Goal: Communication & Community: Participate in discussion

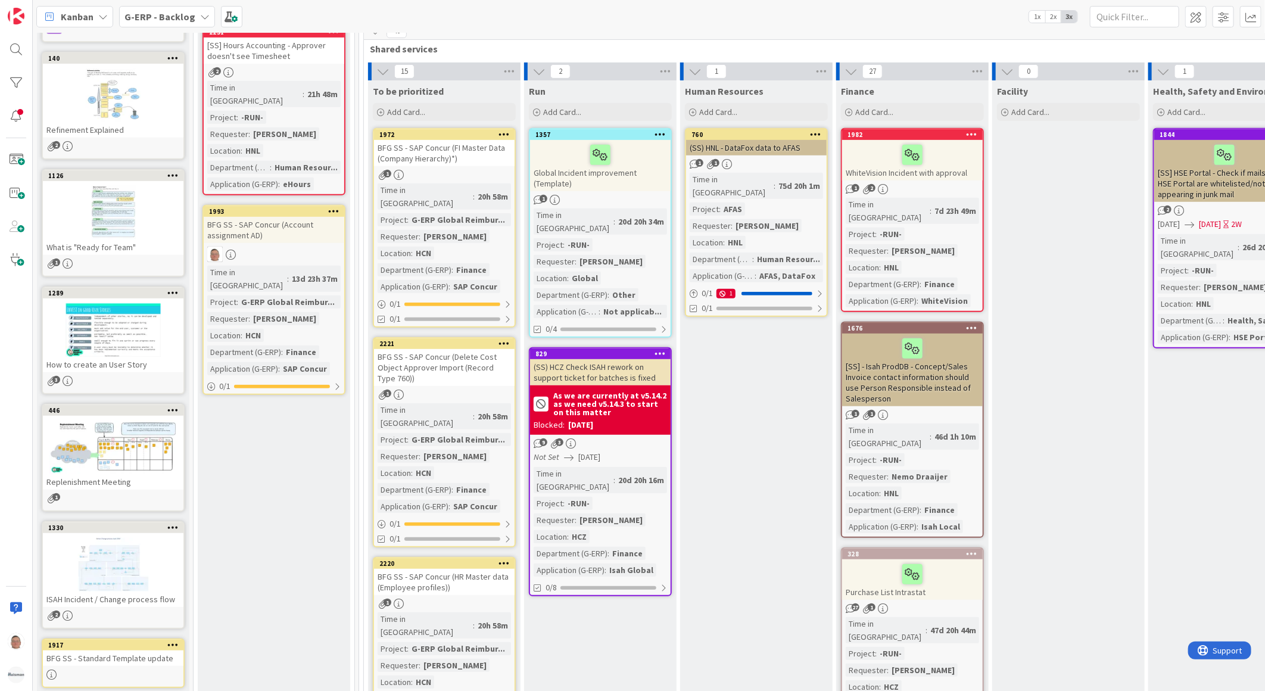
scroll to position [132, 0]
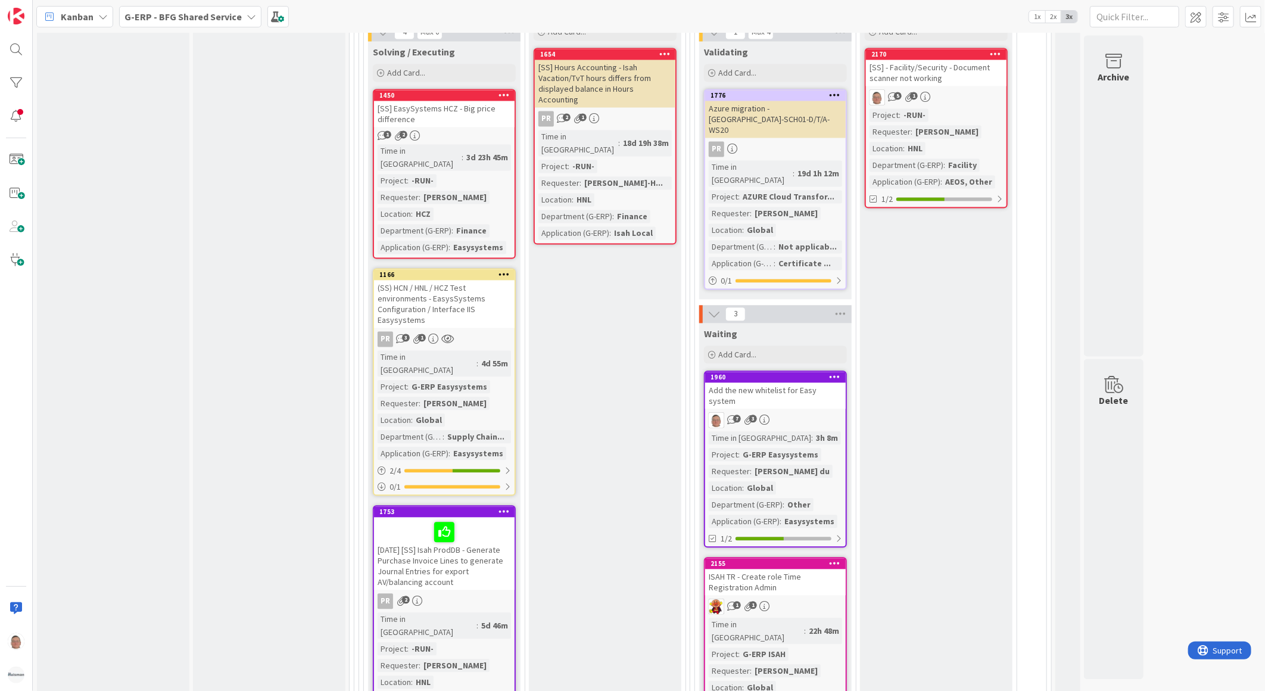
scroll to position [1389, 0]
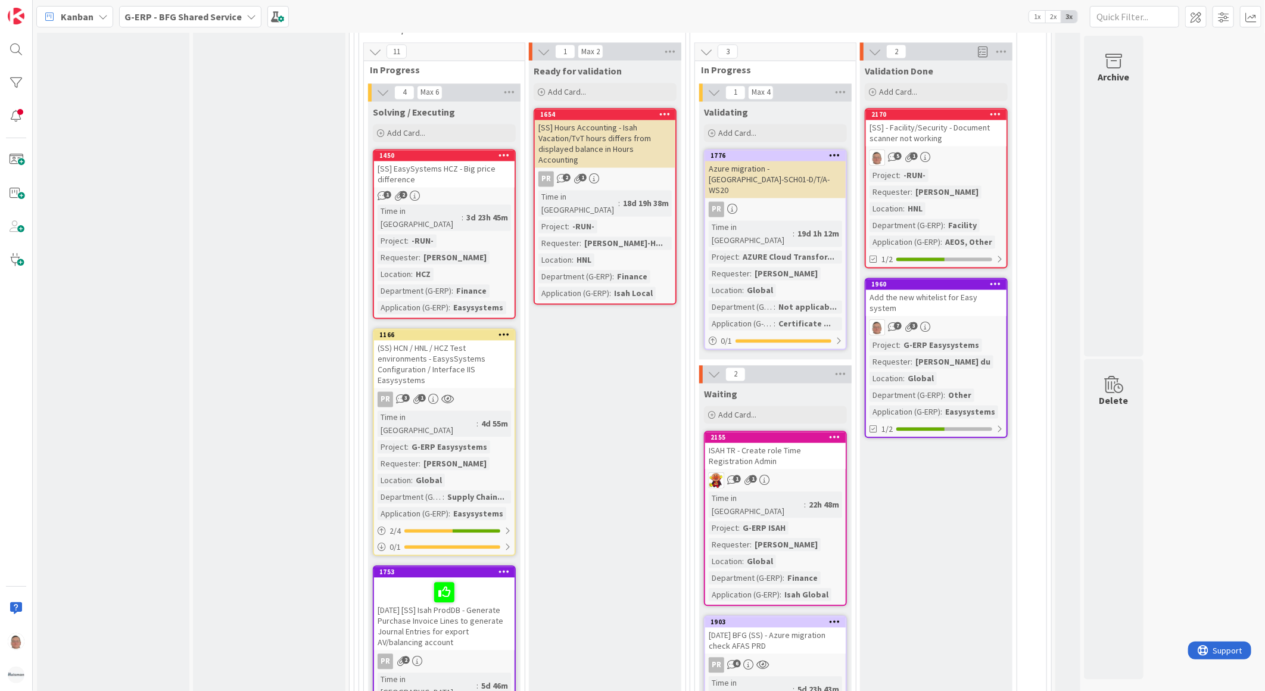
click at [958, 290] on div "Add the new whitelist for Easy system" at bounding box center [936, 303] width 141 height 26
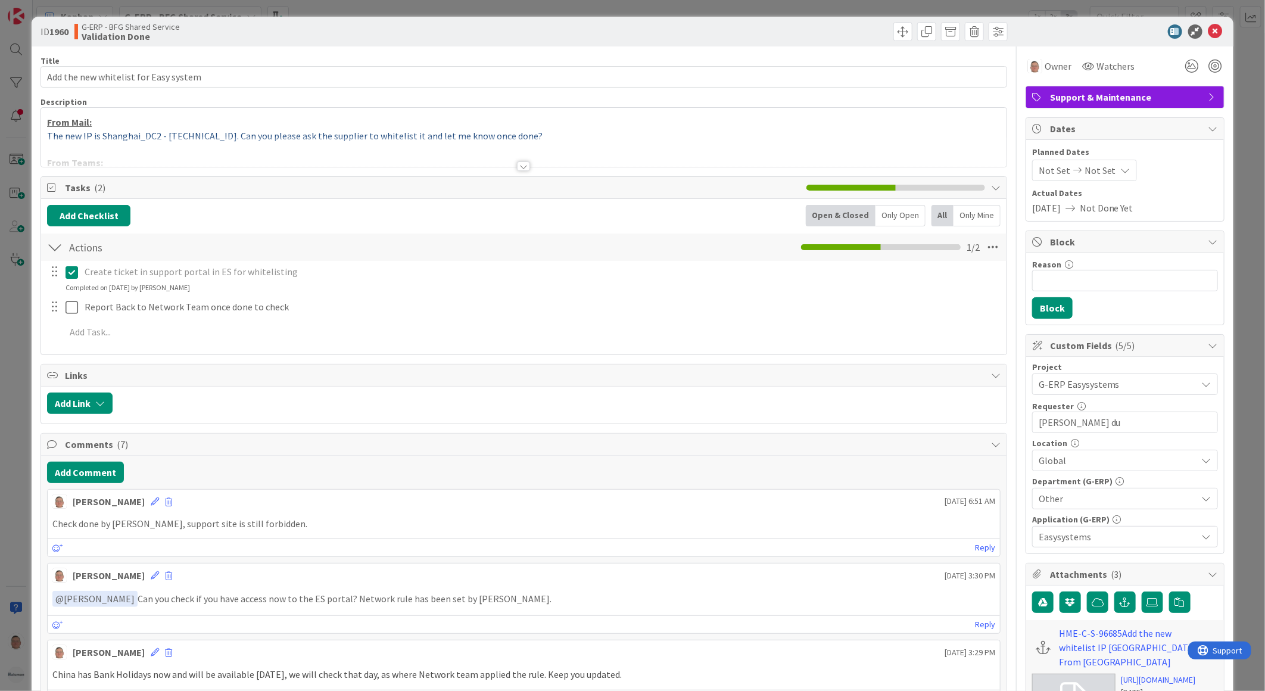
click at [519, 168] on div at bounding box center [523, 166] width 13 height 10
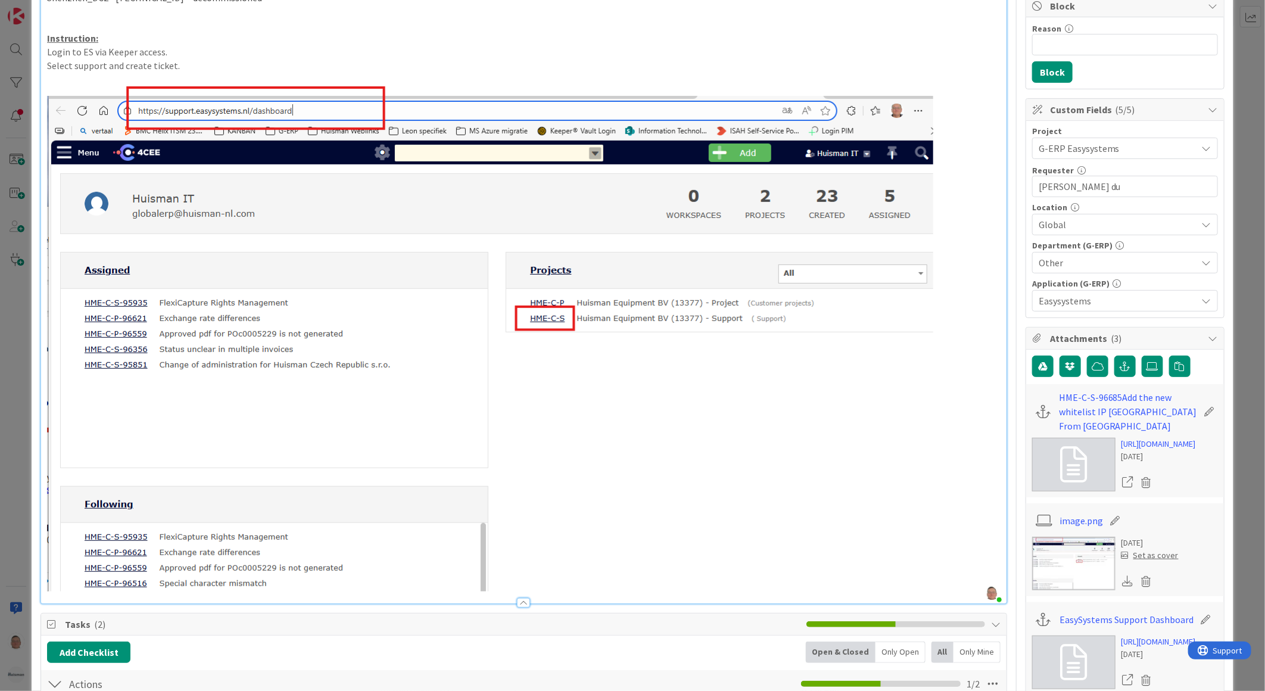
scroll to position [463, 0]
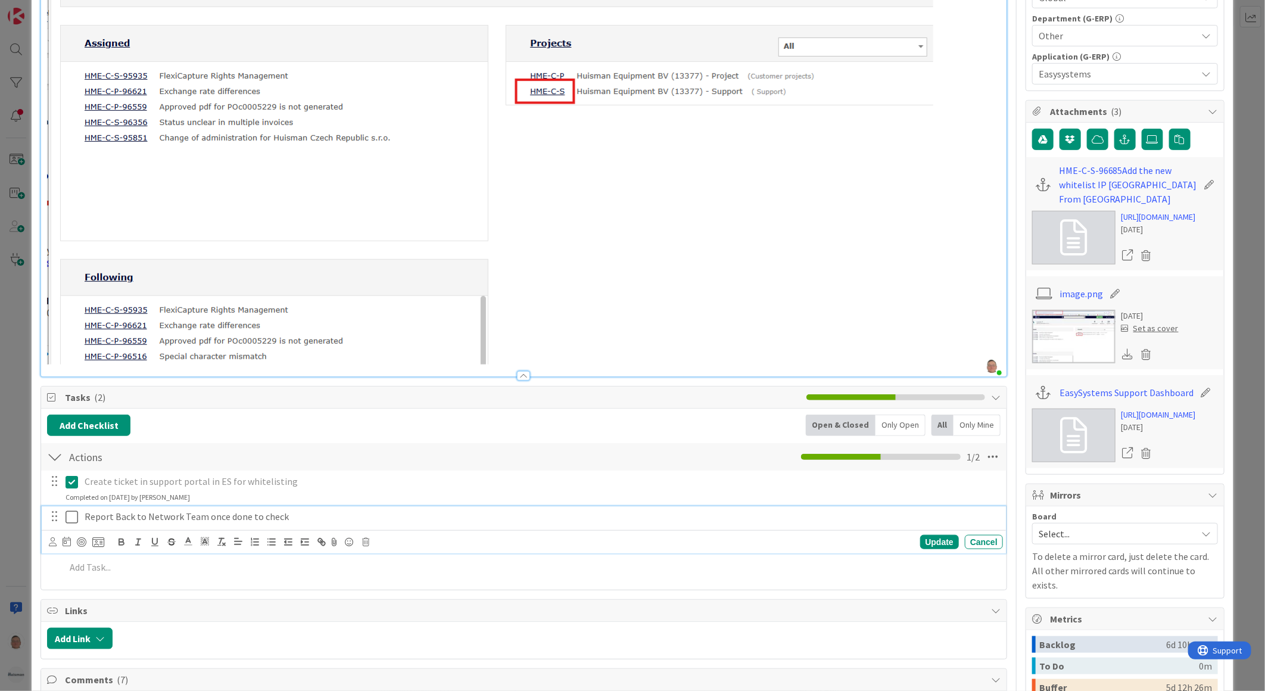
click at [73, 514] on icon at bounding box center [72, 517] width 13 height 14
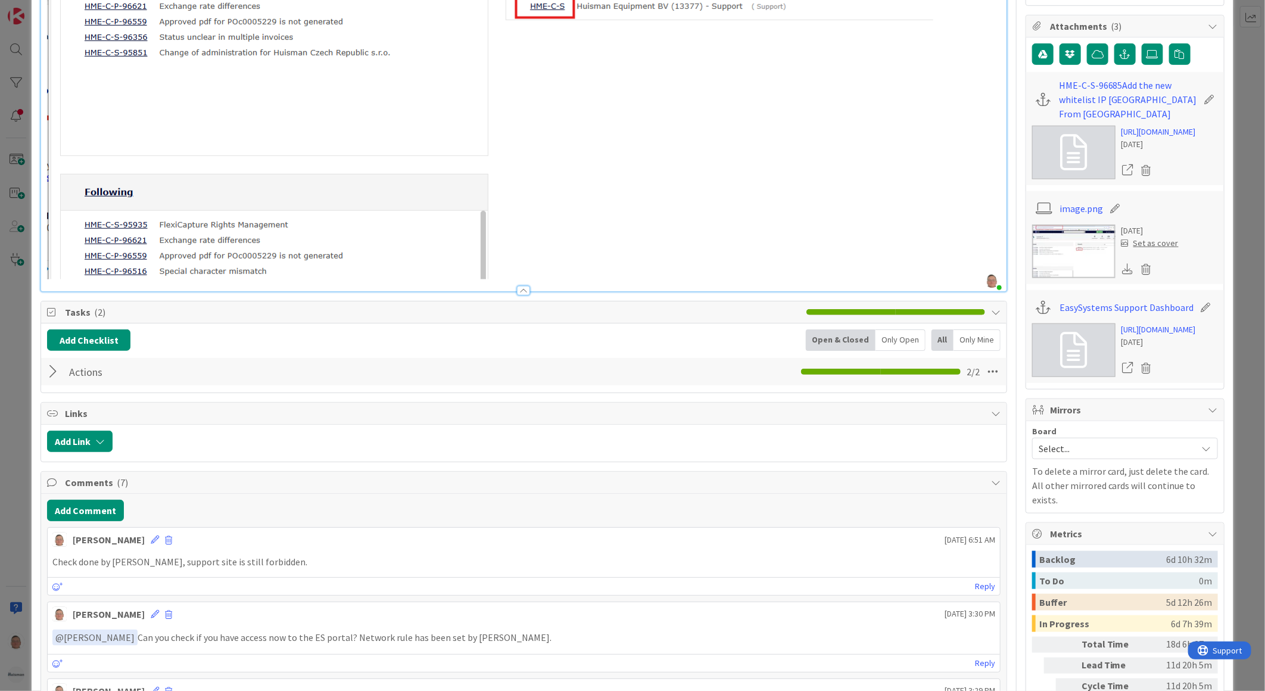
scroll to position [595, 0]
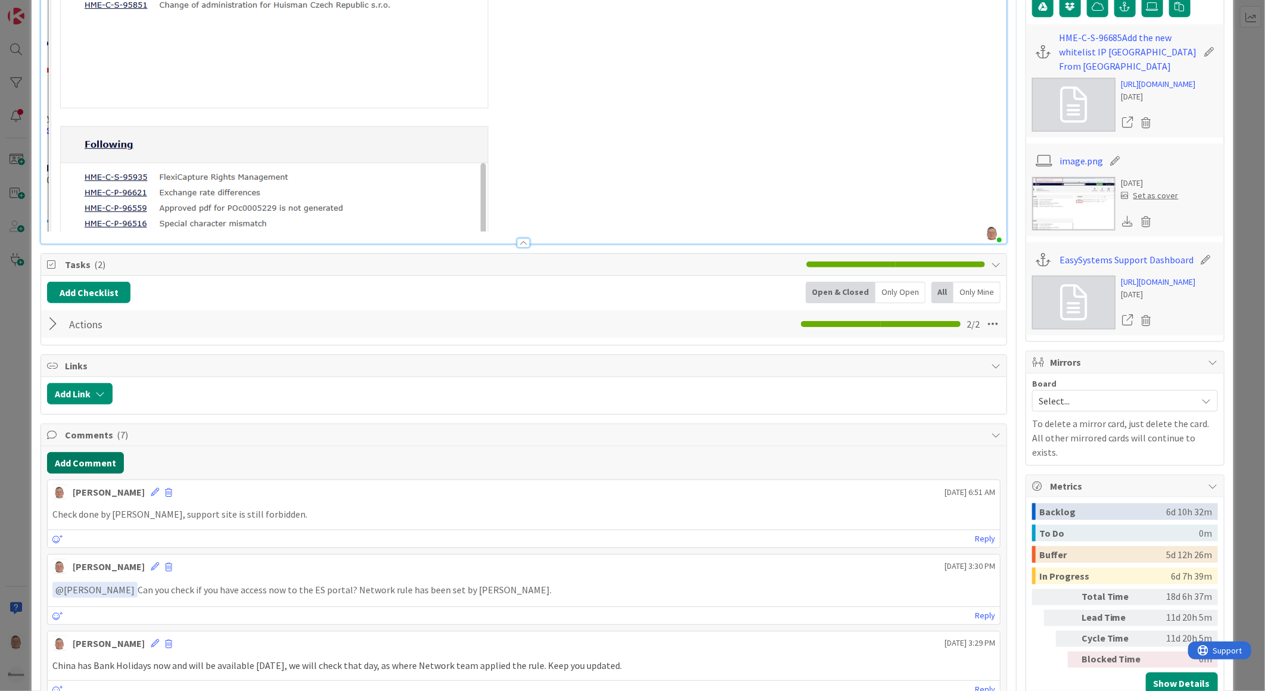
click at [85, 465] on button "Add Comment" at bounding box center [85, 462] width 77 height 21
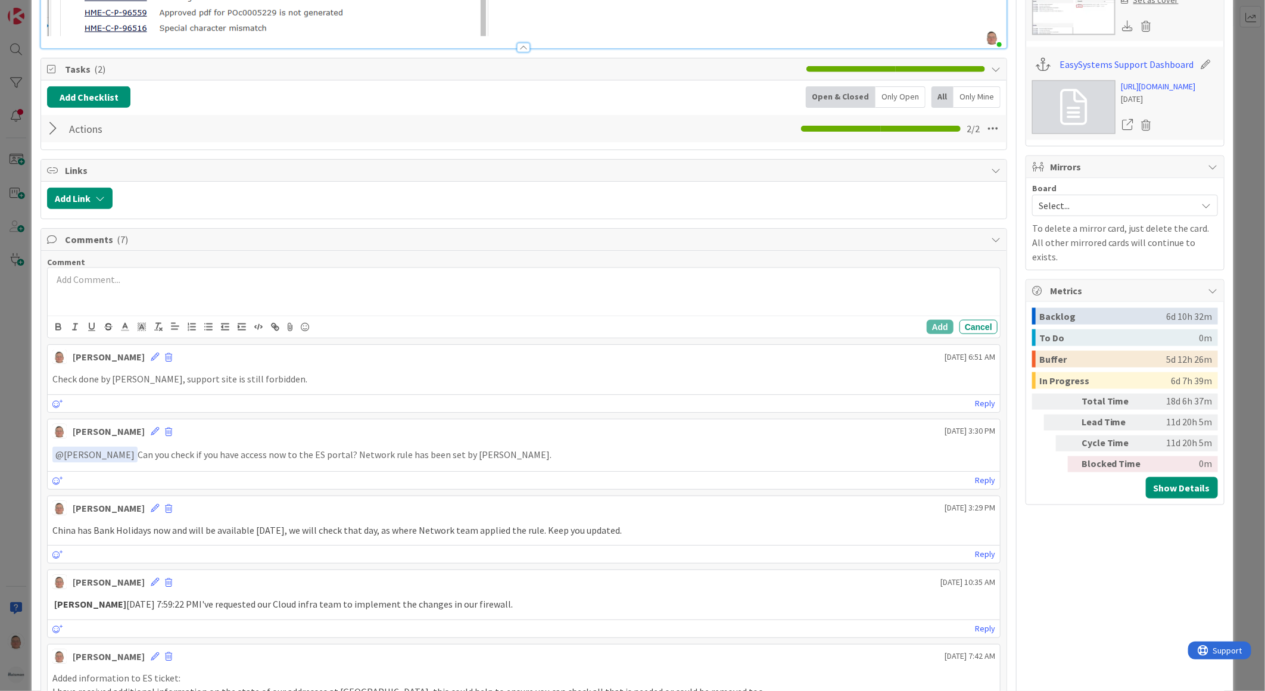
scroll to position [794, 0]
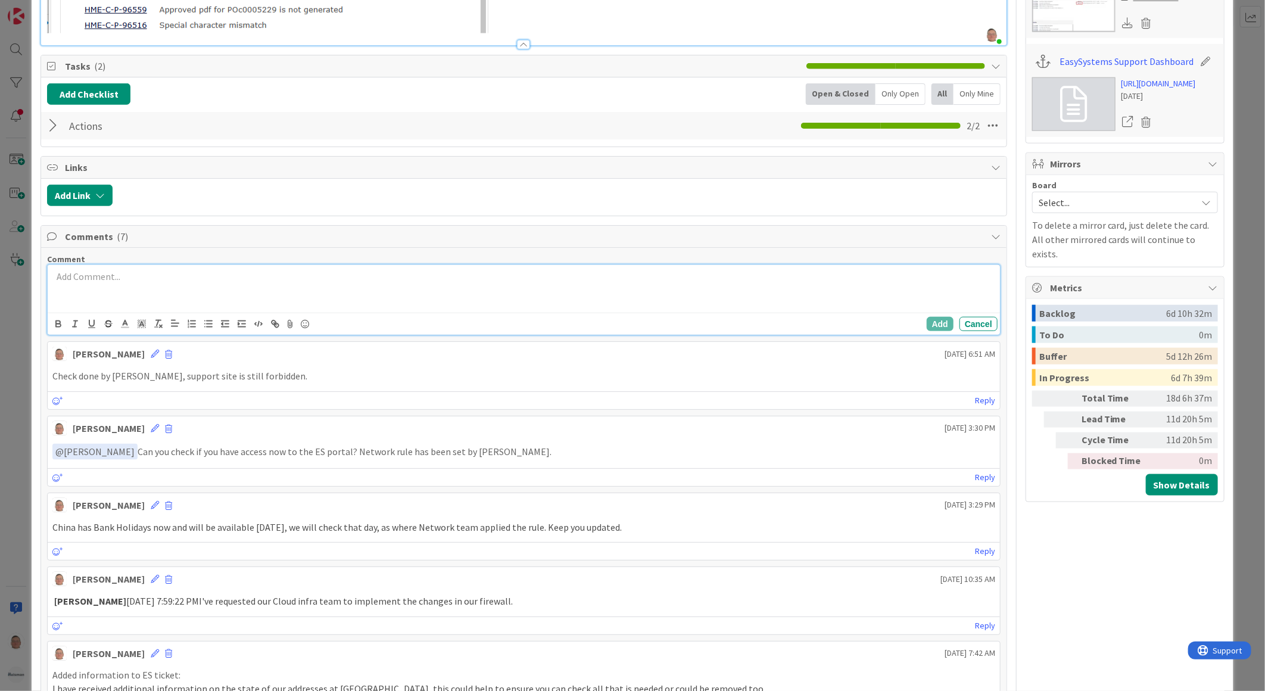
click at [90, 273] on p at bounding box center [523, 277] width 943 height 14
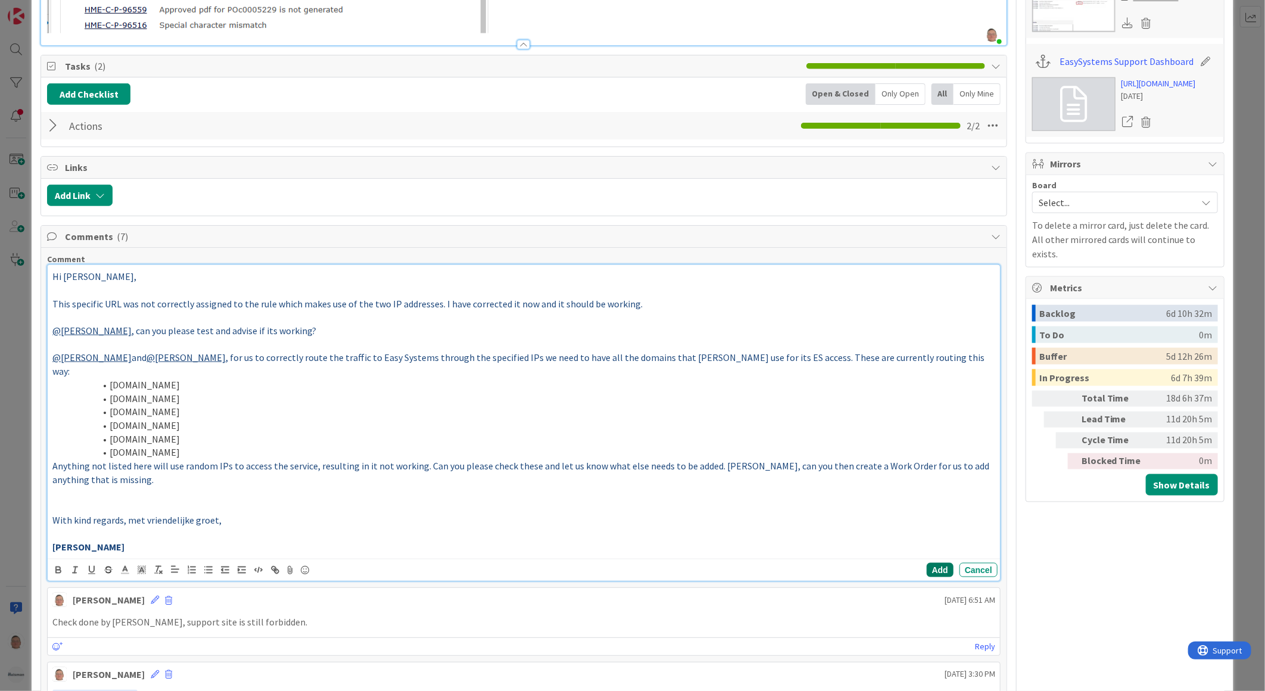
click at [927, 563] on button "Add" at bounding box center [940, 570] width 27 height 14
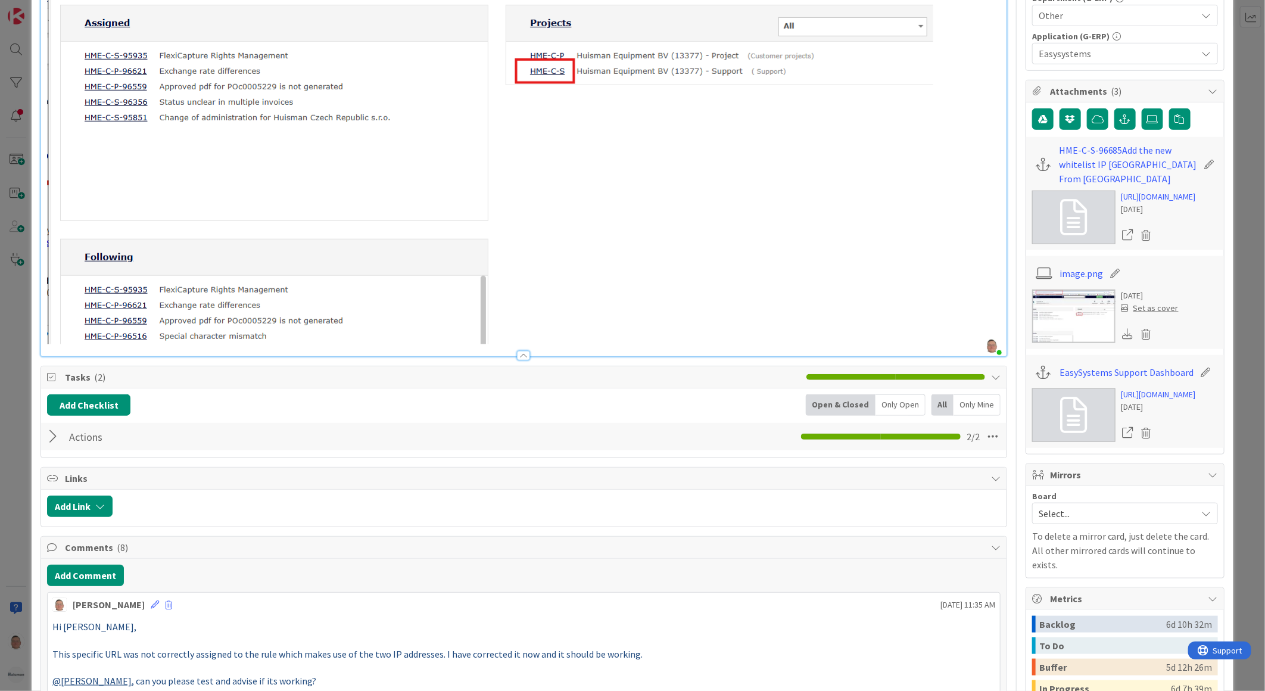
scroll to position [463, 0]
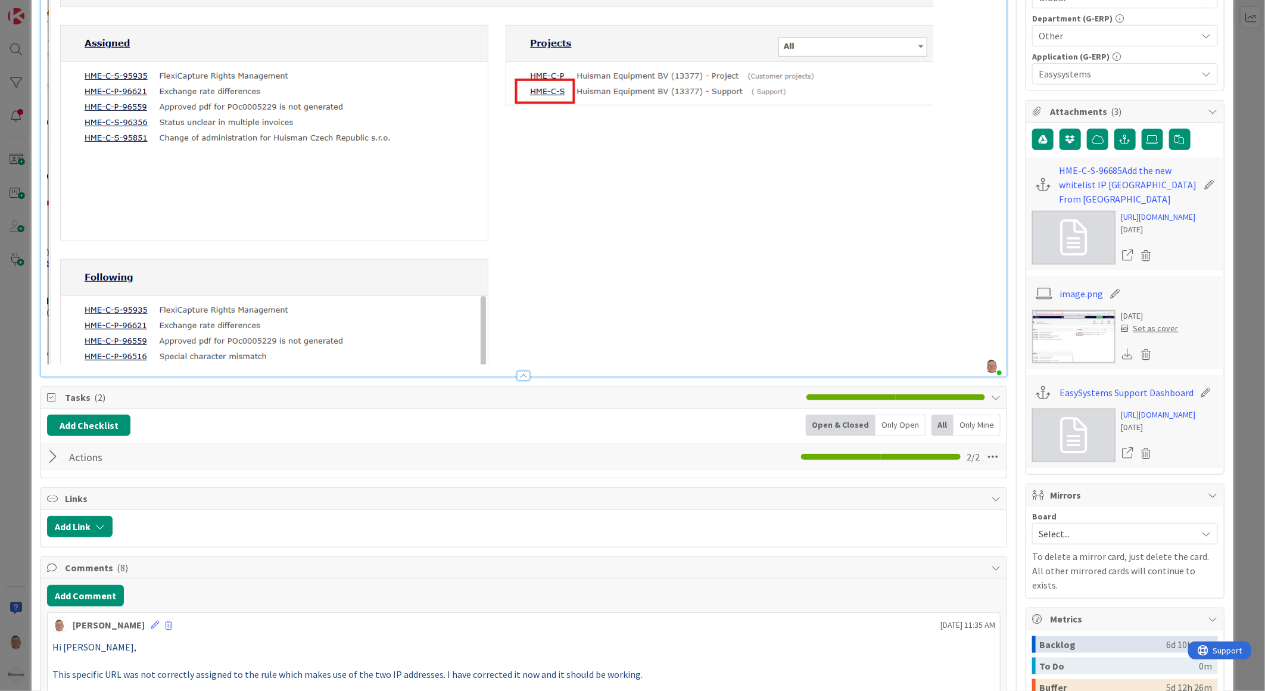
click at [694, 341] on img at bounding box center [490, 112] width 886 height 506
click at [969, 341] on p at bounding box center [523, 112] width 953 height 506
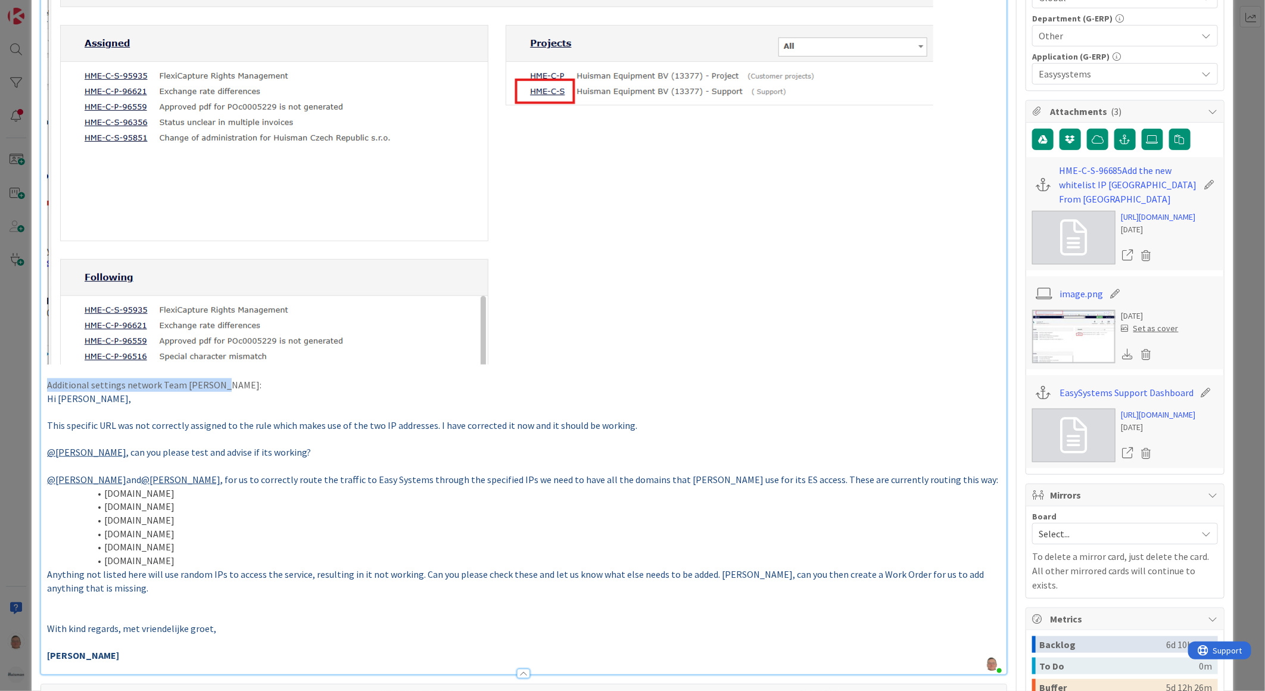
drag, startPoint x: 223, startPoint y: 385, endPoint x: 37, endPoint y: 390, distance: 186.5
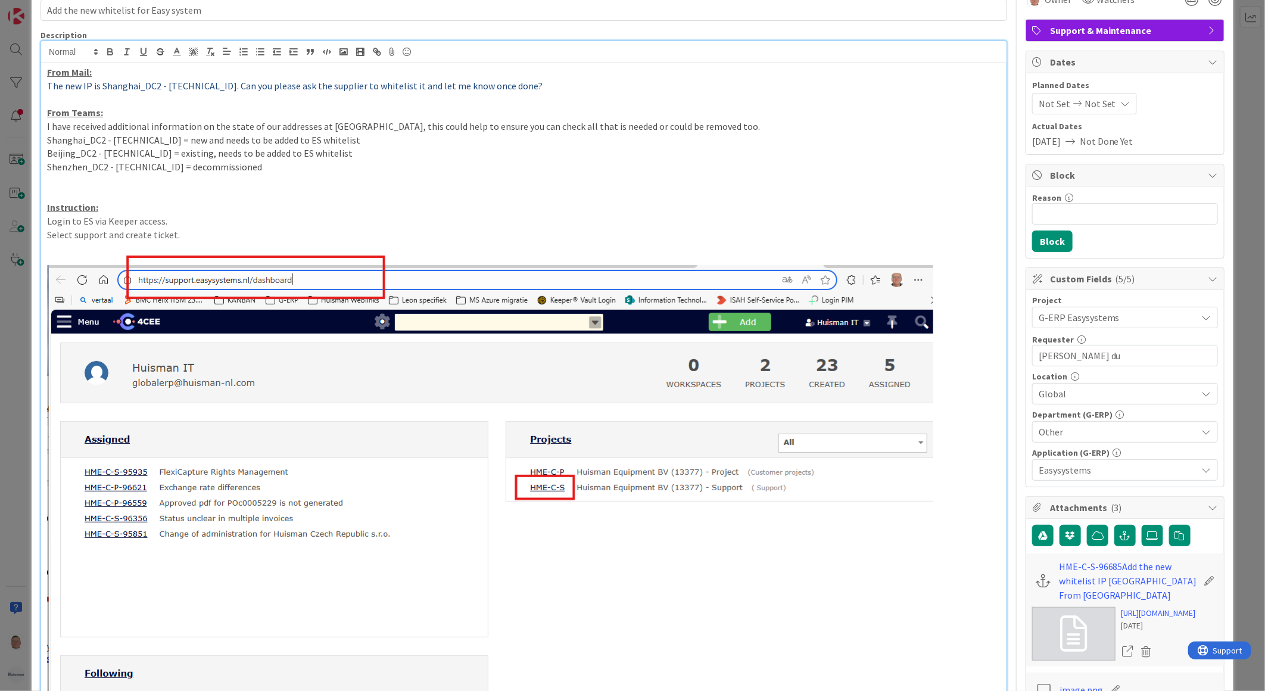
scroll to position [66, 0]
click at [108, 54] on icon "button" at bounding box center [110, 52] width 11 height 11
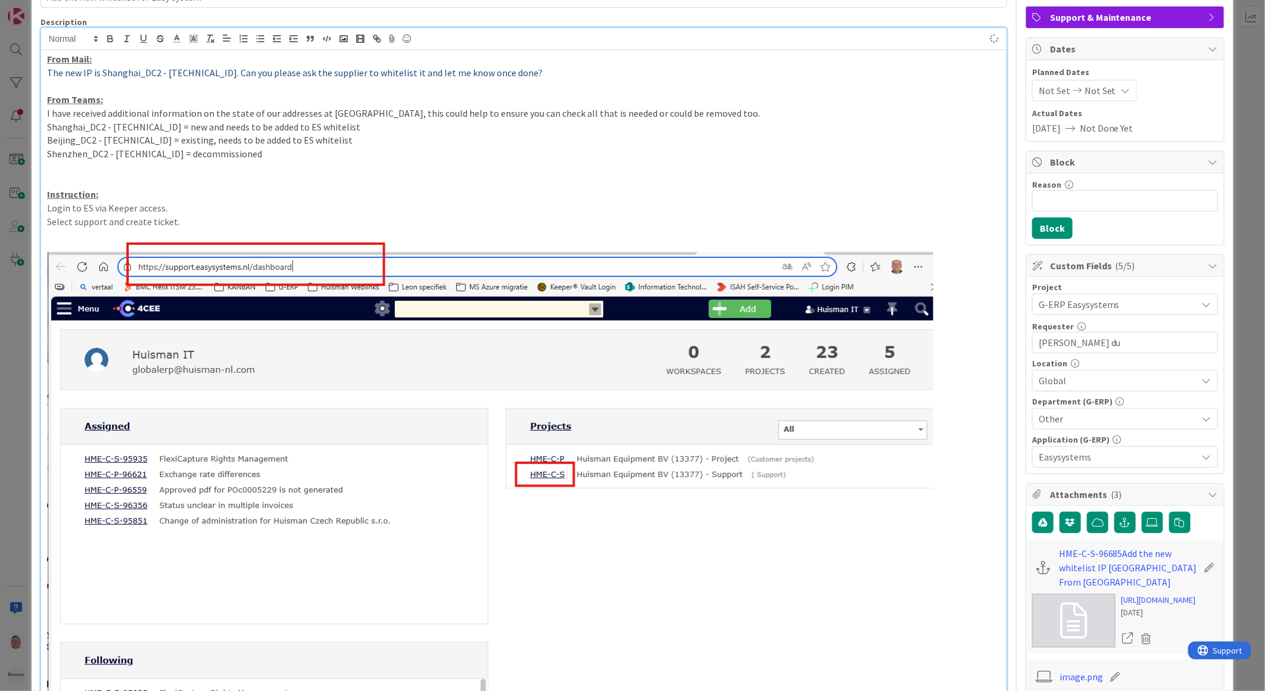
scroll to position [0, 0]
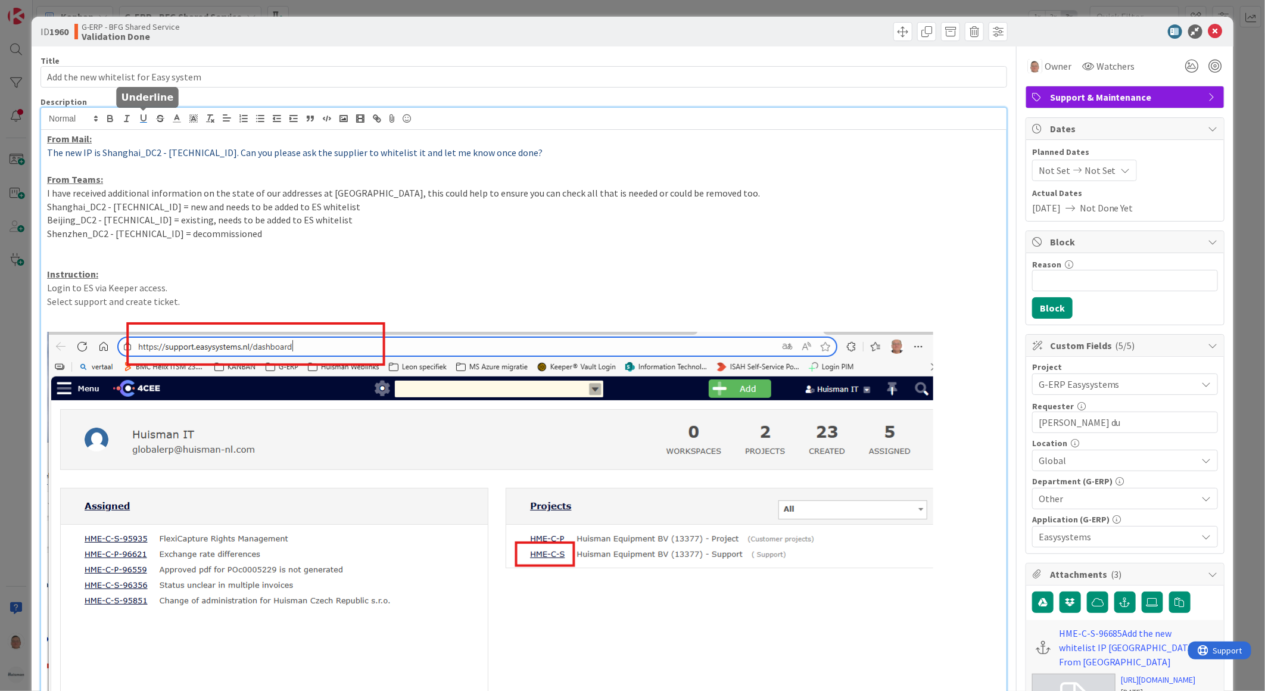
click at [141, 121] on icon "button" at bounding box center [143, 118] width 11 height 11
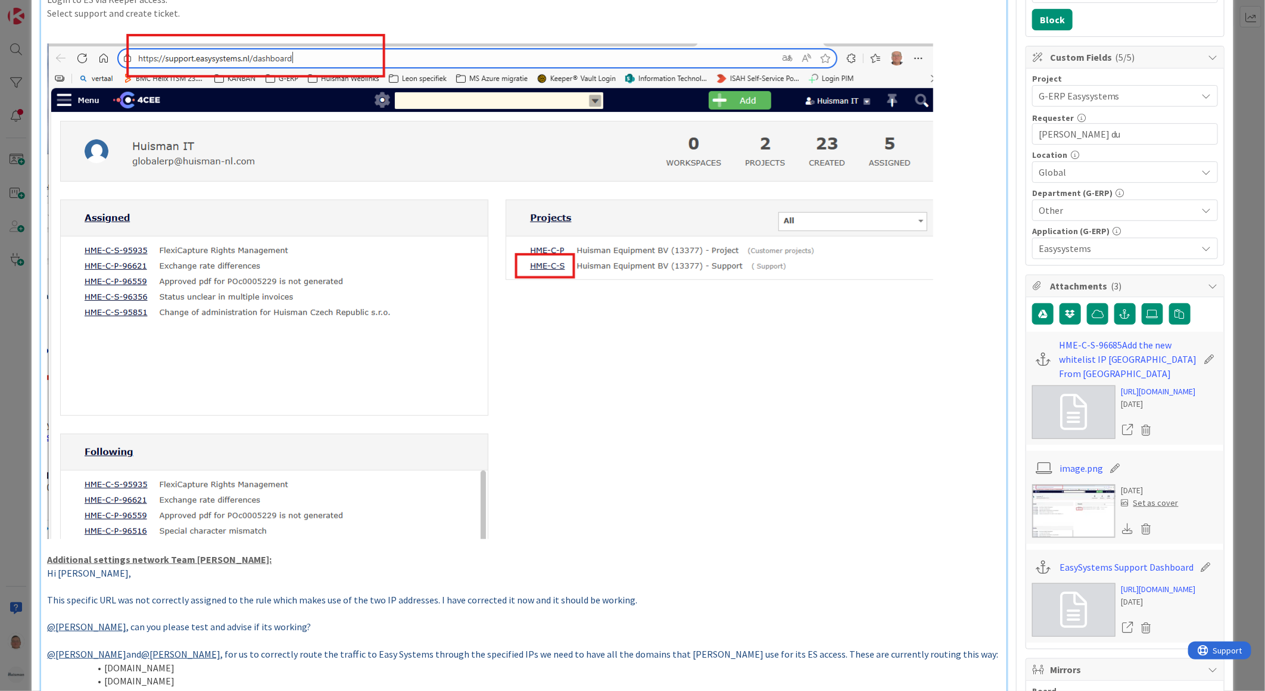
scroll to position [626, 0]
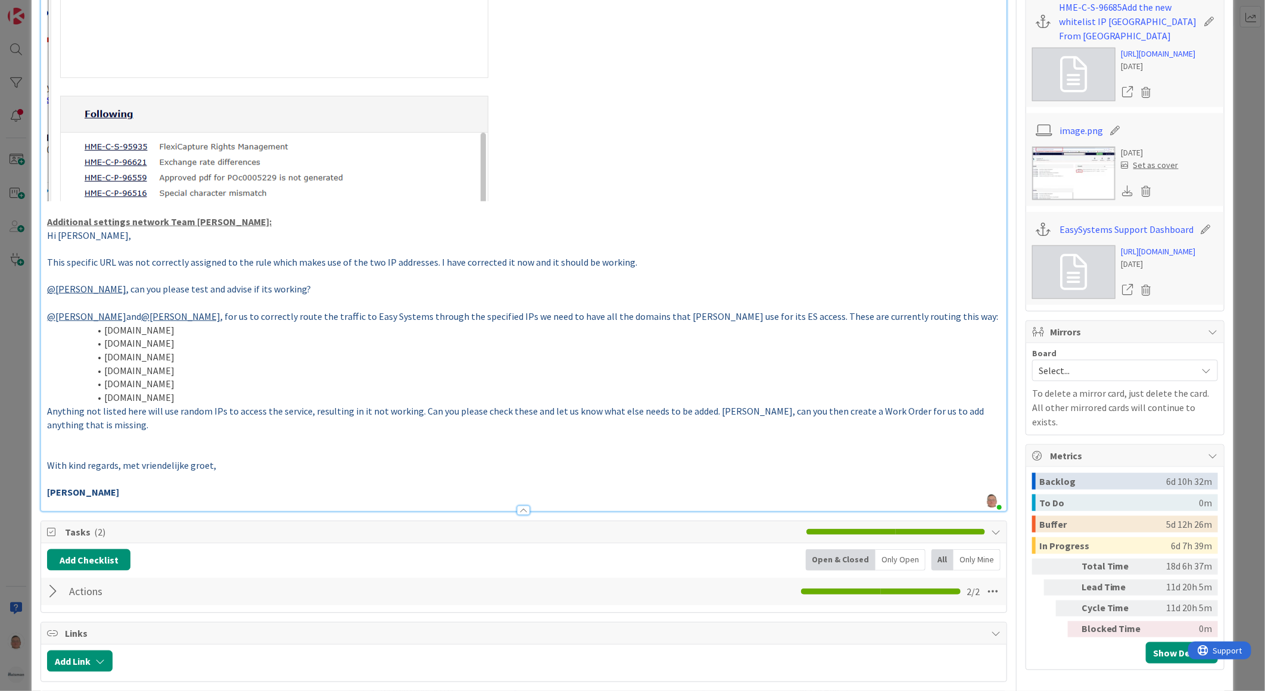
click at [281, 235] on p "Hi Leon," at bounding box center [523, 236] width 953 height 14
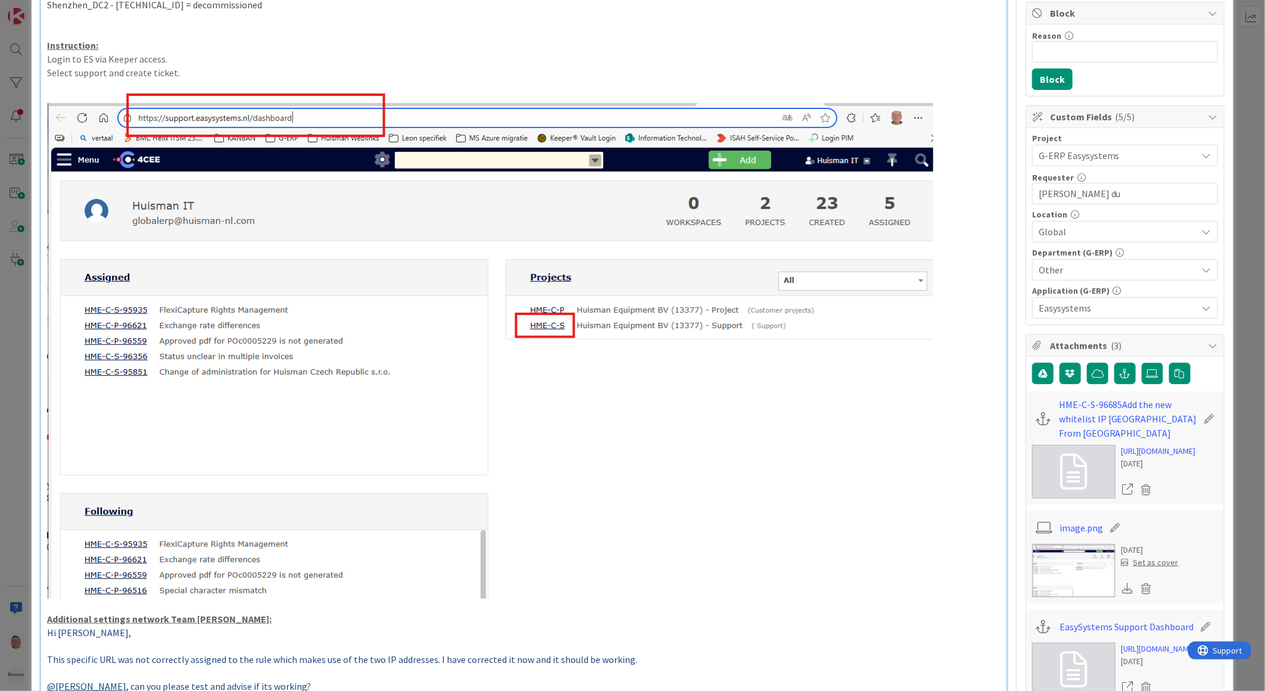
scroll to position [0, 0]
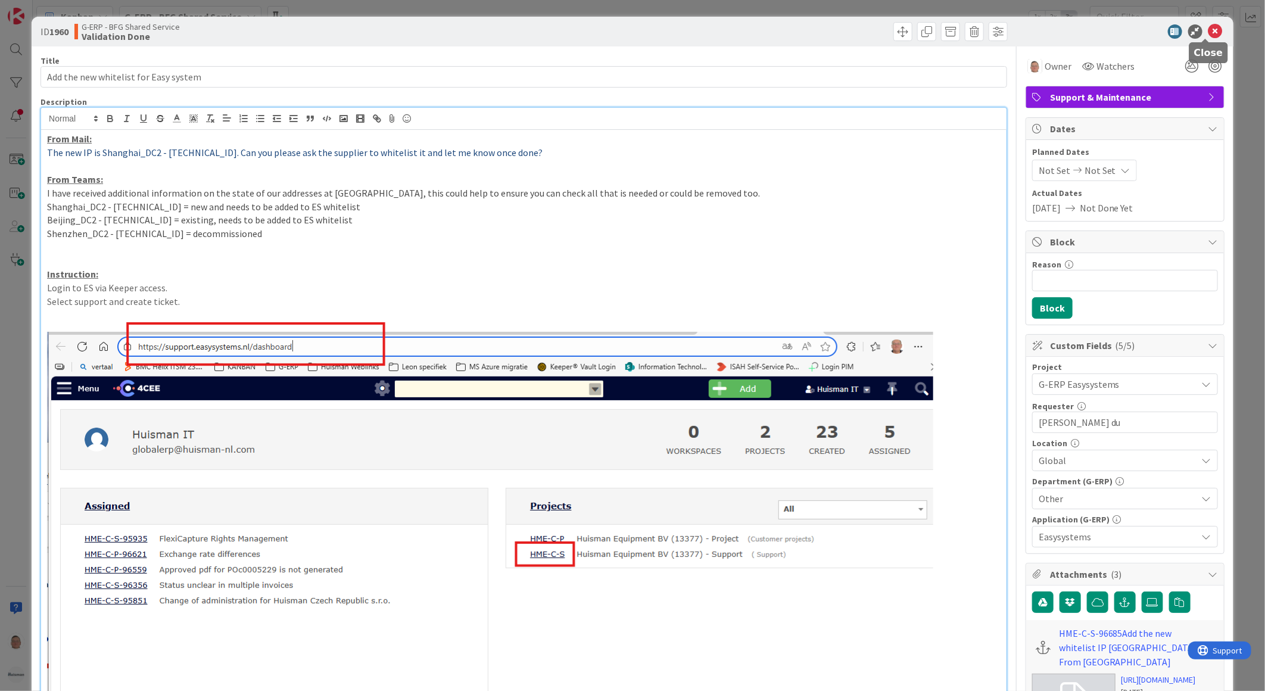
click at [1209, 30] on icon at bounding box center [1215, 31] width 14 height 14
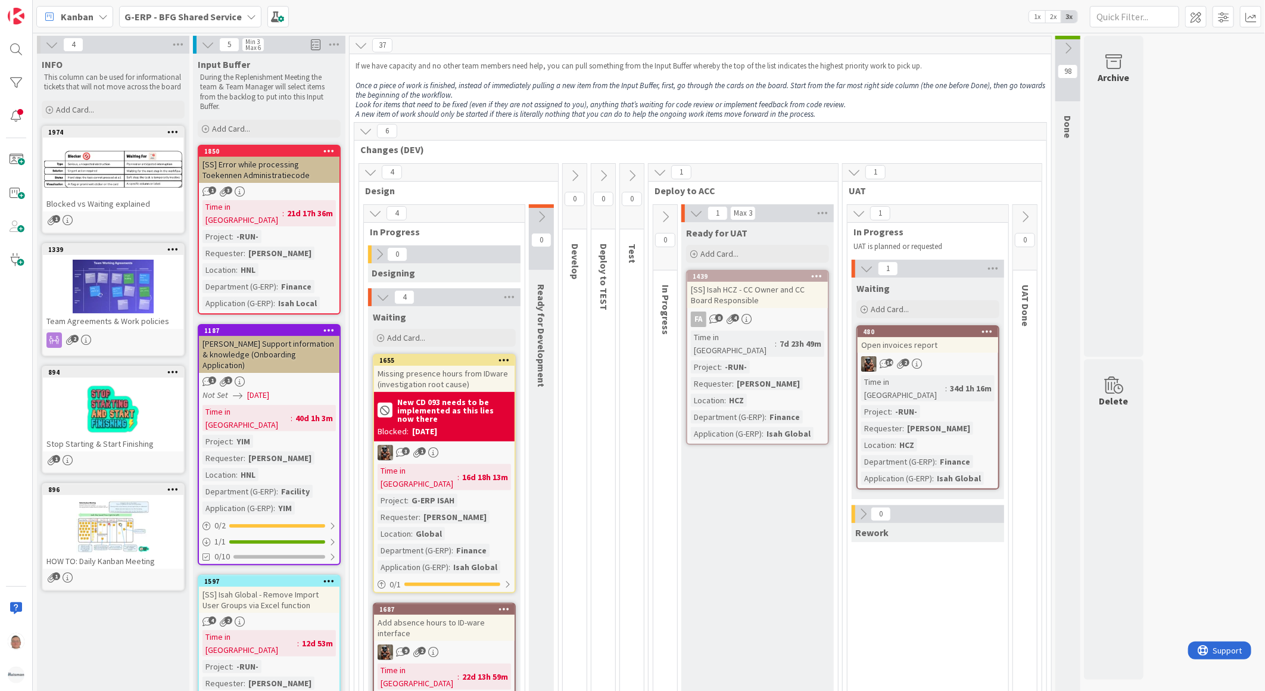
click at [931, 342] on div "Open invoices report" at bounding box center [927, 344] width 141 height 15
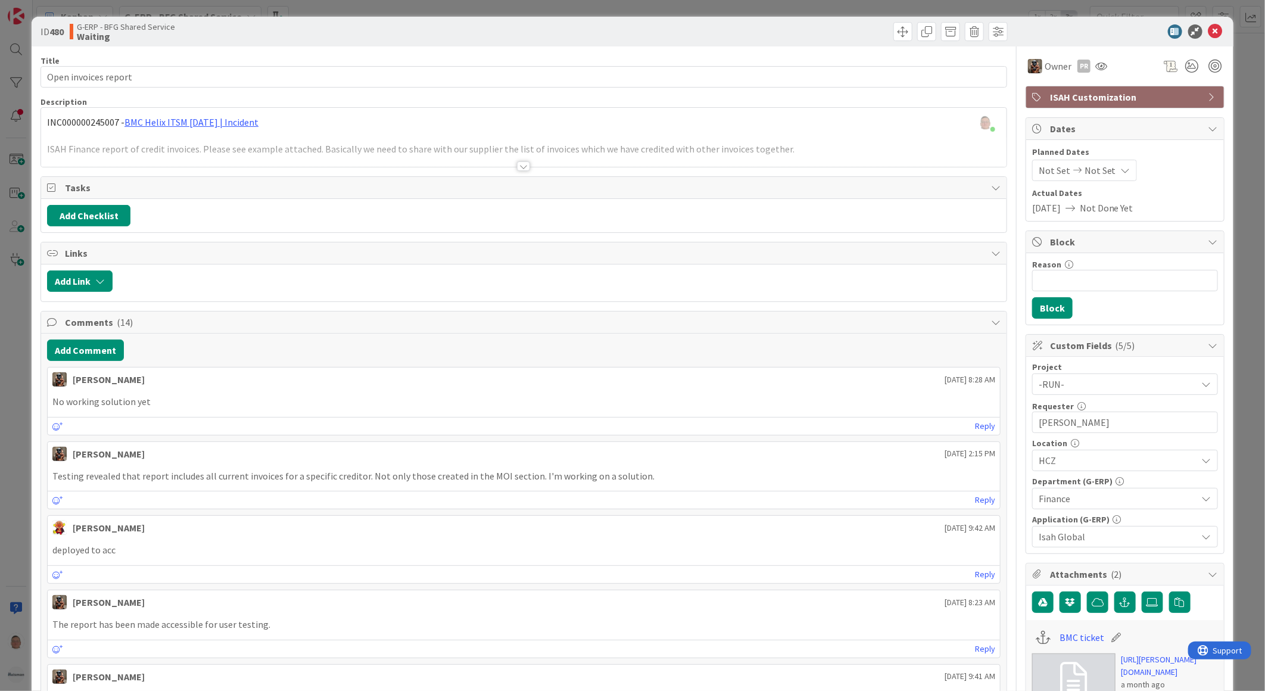
click at [204, 399] on p "No working solution yet" at bounding box center [523, 402] width 943 height 14
click at [52, 348] on button "Add Comment" at bounding box center [85, 349] width 77 height 21
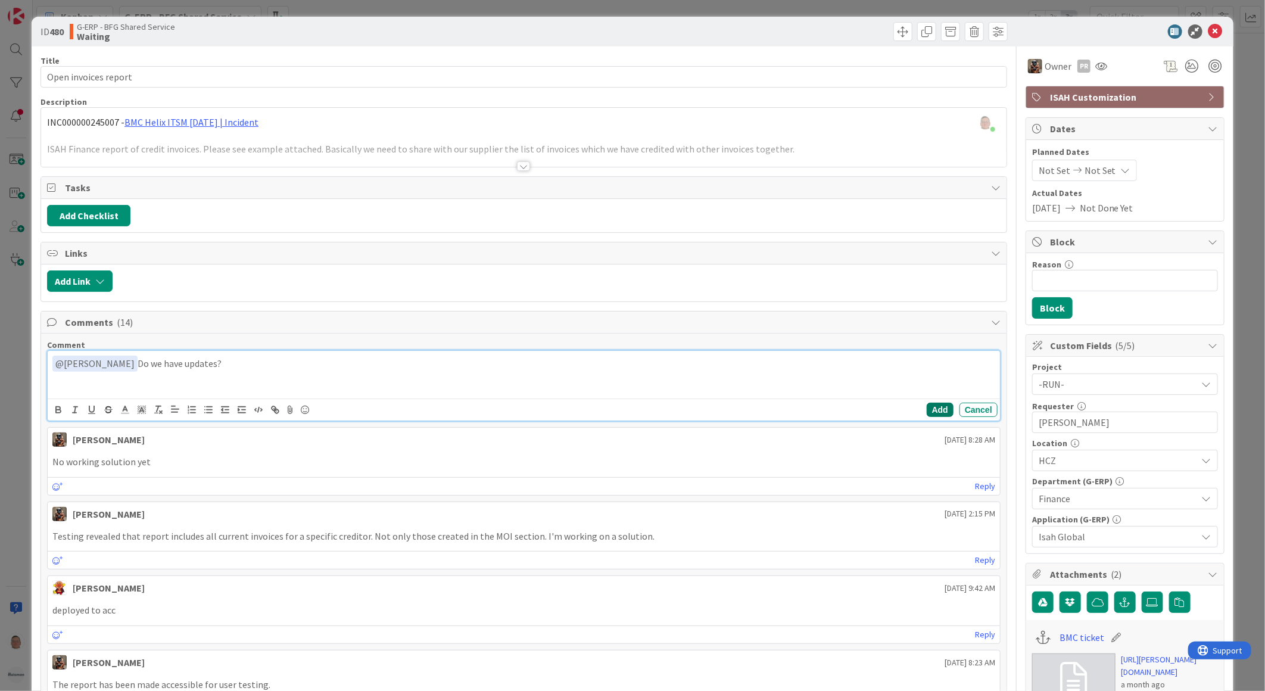
click at [932, 406] on button "Add" at bounding box center [940, 410] width 27 height 14
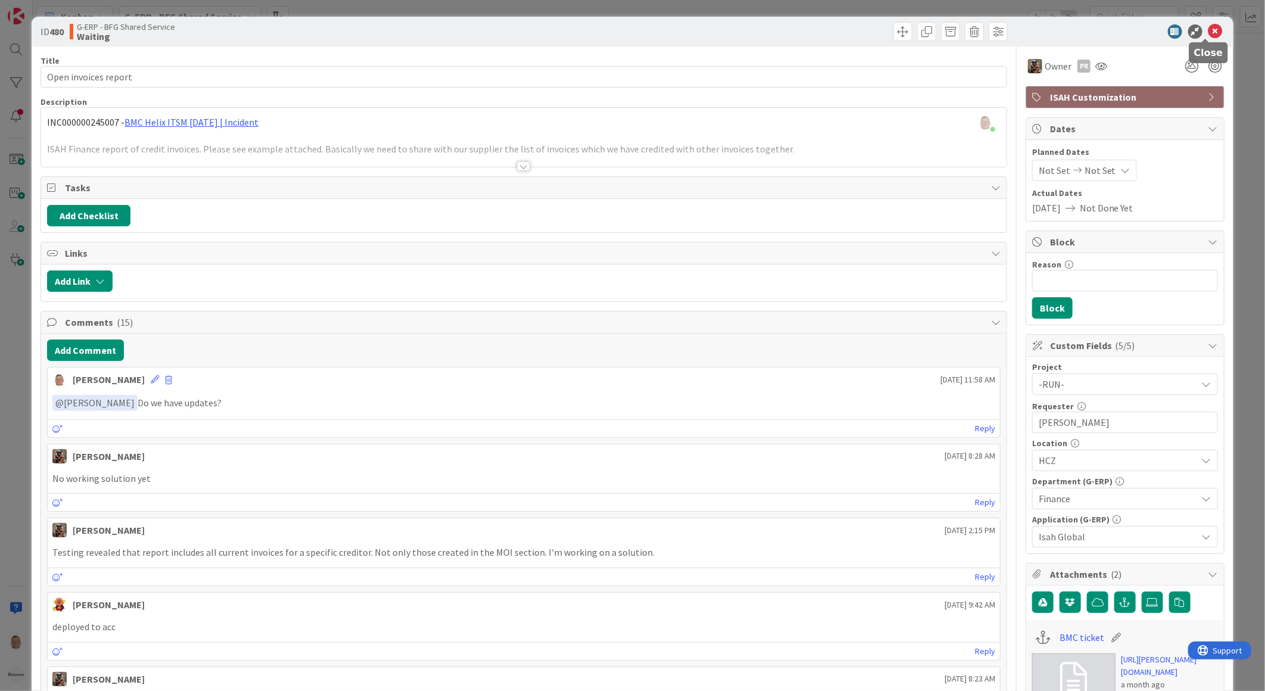
click at [1208, 32] on icon at bounding box center [1215, 31] width 14 height 14
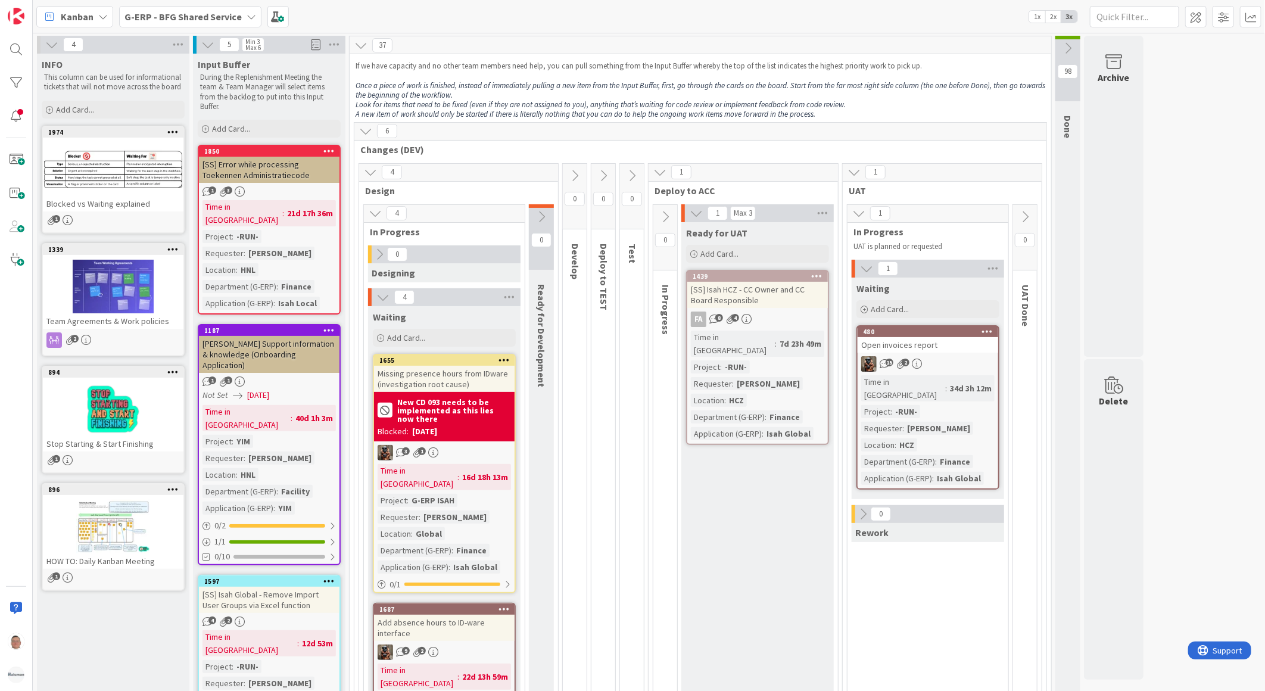
click at [791, 280] on div "1439" at bounding box center [757, 276] width 141 height 11
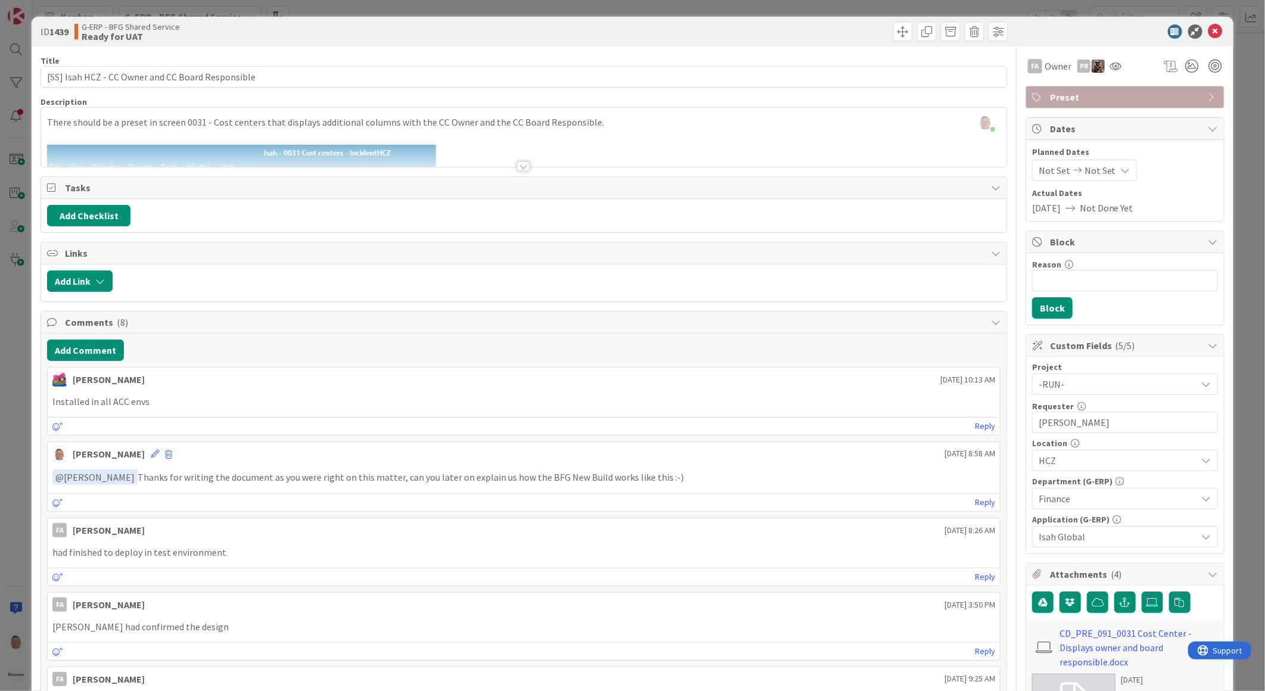
click at [233, 401] on p "Installed in all ACC envs" at bounding box center [523, 402] width 943 height 14
click at [219, 394] on div "Installed in all ACC envs" at bounding box center [524, 401] width 952 height 23
click at [521, 169] on div at bounding box center [523, 166] width 13 height 10
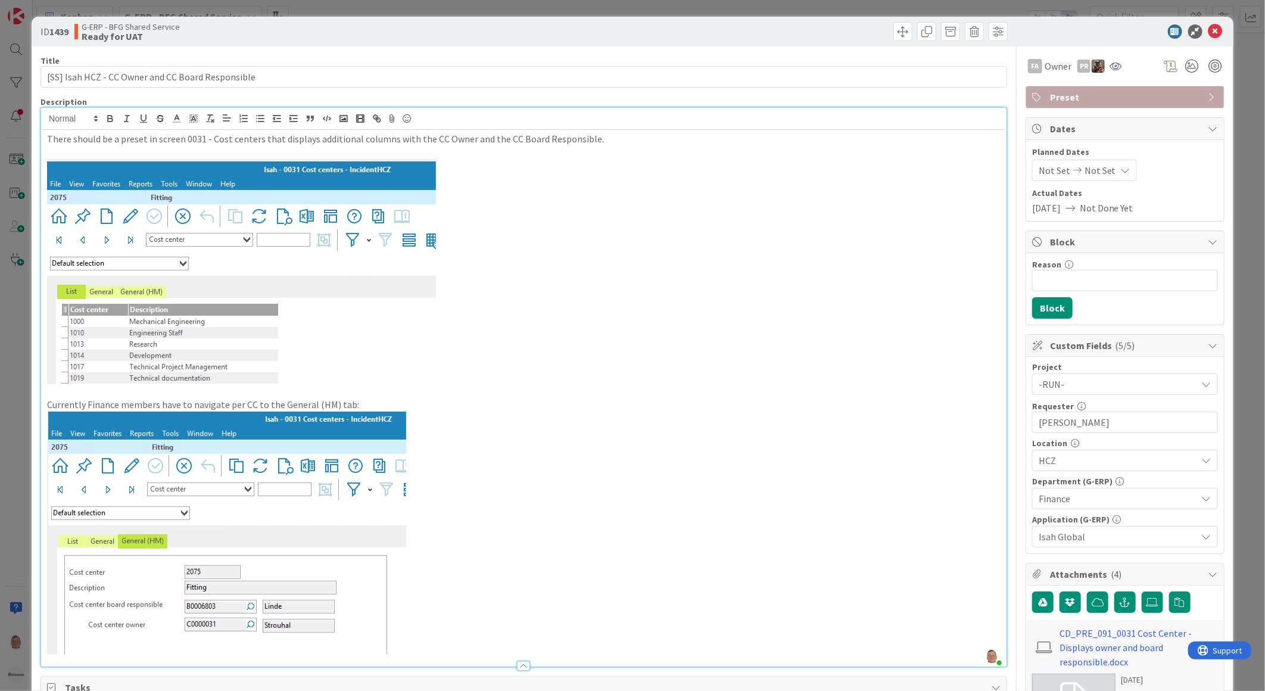
click at [644, 509] on p at bounding box center [523, 532] width 953 height 243
click at [522, 662] on div at bounding box center [523, 666] width 13 height 10
